Goal: Task Accomplishment & Management: Manage account settings

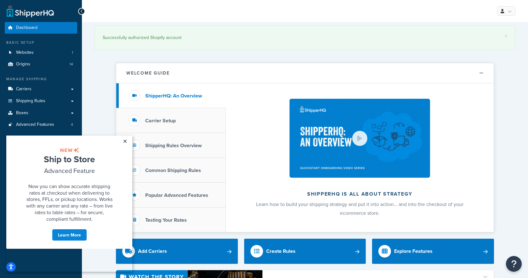
click at [124, 138] on link "×" at bounding box center [124, 141] width 11 height 11
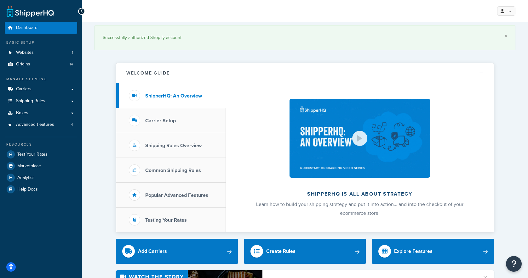
click at [505, 36] on link "×" at bounding box center [506, 35] width 3 height 5
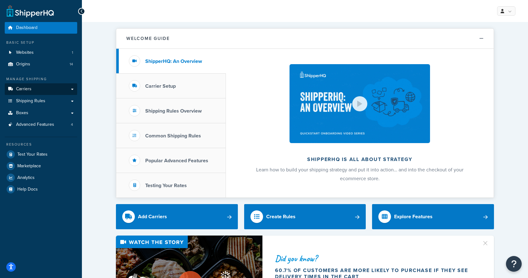
click at [56, 88] on link "Carriers" at bounding box center [41, 89] width 72 height 12
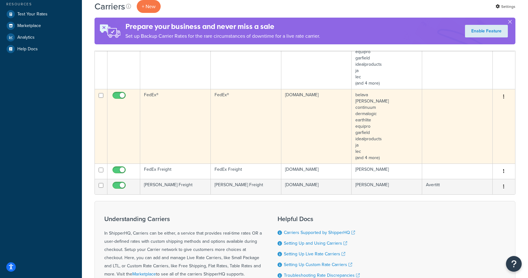
scroll to position [174, 0]
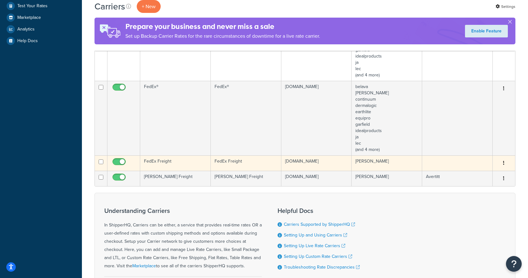
click at [504, 164] on icon "button" at bounding box center [503, 163] width 1 height 4
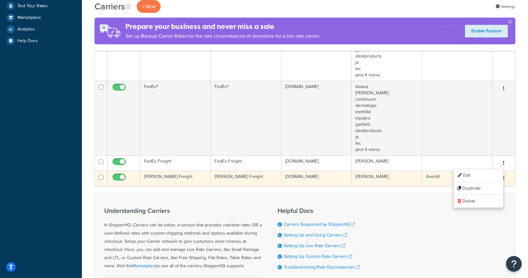
click at [469, 174] on link "Edit" at bounding box center [478, 175] width 50 height 13
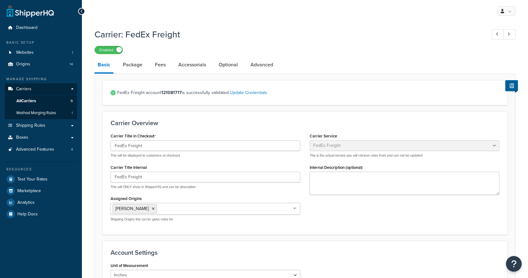
select select "fedExFreight"
click at [154, 64] on link "Fees" at bounding box center [160, 64] width 17 height 15
select select "AFTER"
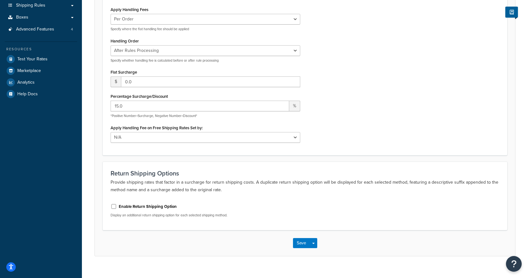
scroll to position [123, 0]
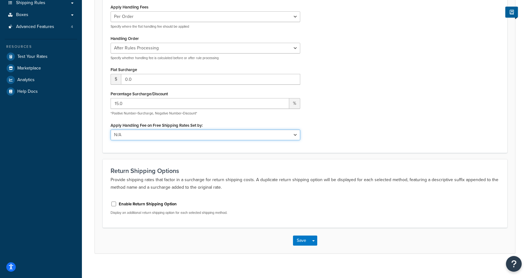
drag, startPoint x: 150, startPoint y: 134, endPoint x: 101, endPoint y: 123, distance: 50.6
click at [101, 123] on form "Any handling fees you wish to add to this carrier. Handling Fees Apply Handling…" at bounding box center [305, 102] width 420 height 303
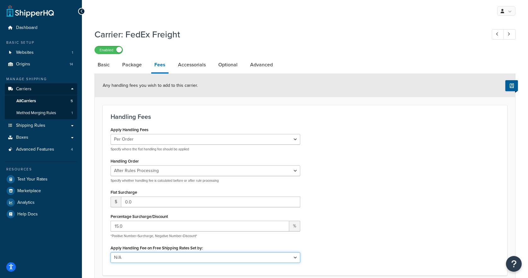
scroll to position [0, 0]
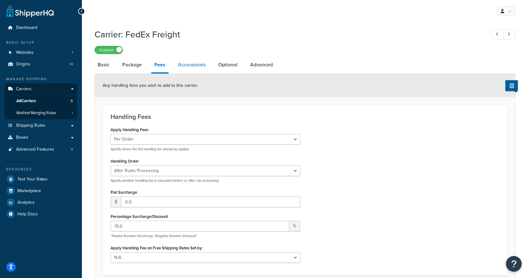
click at [186, 67] on link "Accessorials" at bounding box center [192, 64] width 34 height 15
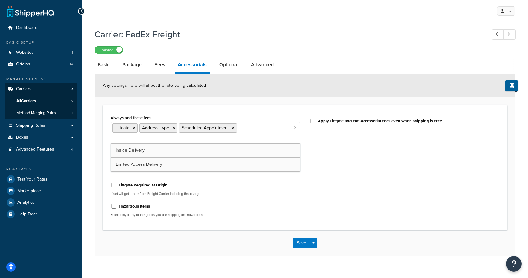
click at [274, 134] on ul "Liftgate Address Type Scheduled Appointment" at bounding box center [206, 133] width 190 height 22
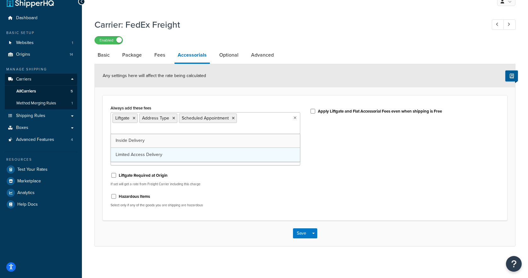
scroll to position [9, 0]
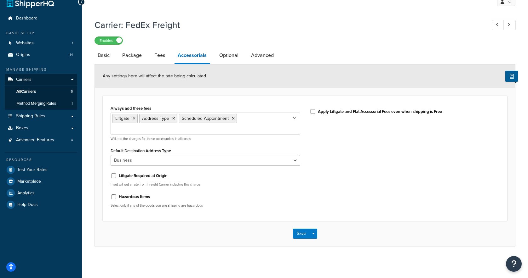
click at [329, 133] on div "Always add these fees Liftgate Address Type Scheduled Appointment Inside Delive…" at bounding box center [305, 158] width 398 height 109
click at [264, 125] on ul "Liftgate Address Type Scheduled Appointment" at bounding box center [206, 124] width 190 height 22
click at [339, 128] on div "Always add these fees Liftgate Address Type Scheduled Appointment Inside Delive…" at bounding box center [305, 158] width 398 height 109
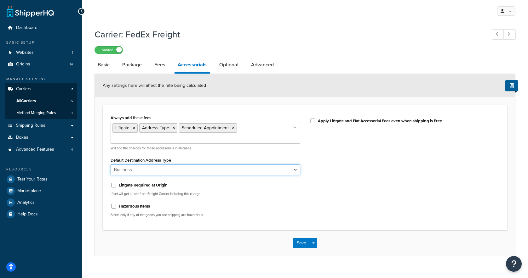
scroll to position [0, 0]
click at [38, 14] on link at bounding box center [30, 11] width 47 height 13
click at [226, 67] on link "Optional" at bounding box center [229, 64] width 26 height 15
select select "100"
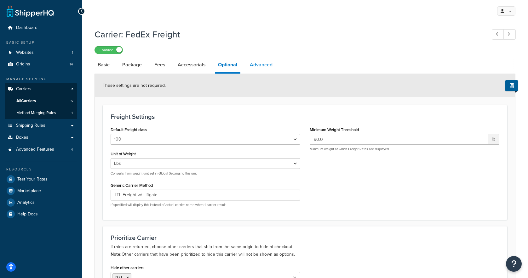
click at [259, 66] on link "Advanced" at bounding box center [261, 64] width 29 height 15
select select "false"
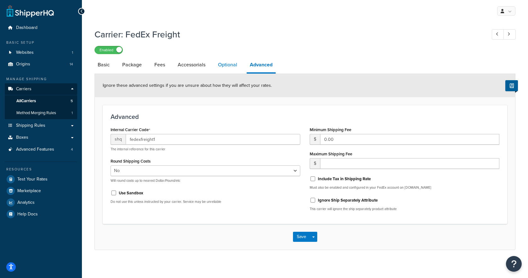
click at [225, 66] on link "Optional" at bounding box center [228, 64] width 26 height 15
select select "100"
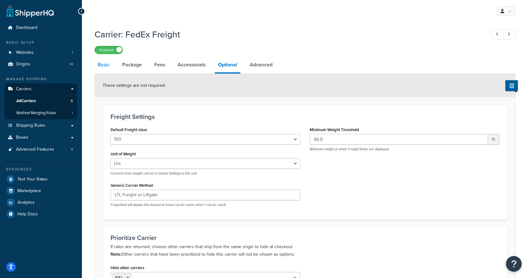
click at [104, 64] on link "Basic" at bounding box center [103, 64] width 18 height 15
select select "fedExFreight"
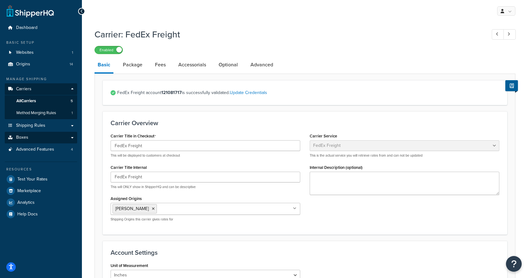
click at [28, 132] on link "Boxes" at bounding box center [41, 138] width 72 height 12
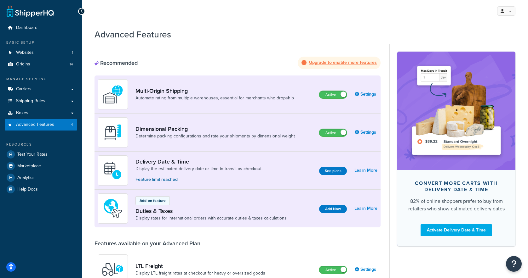
scroll to position [-9, 0]
